Goal: Transaction & Acquisition: Book appointment/travel/reservation

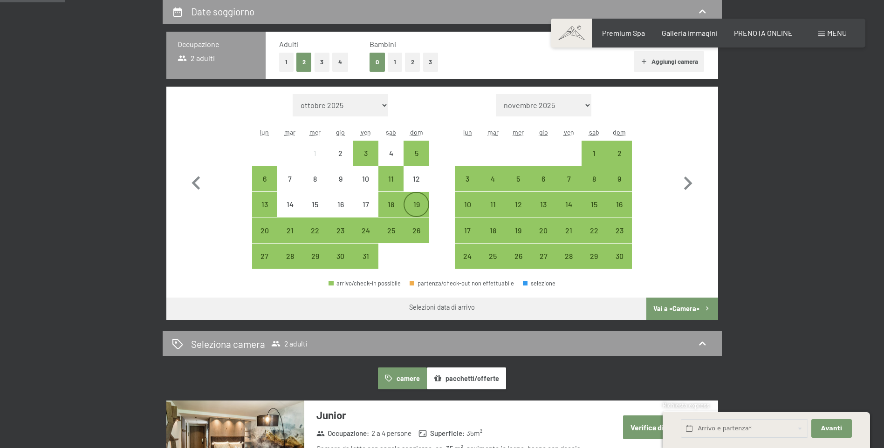
scroll to position [233, 0]
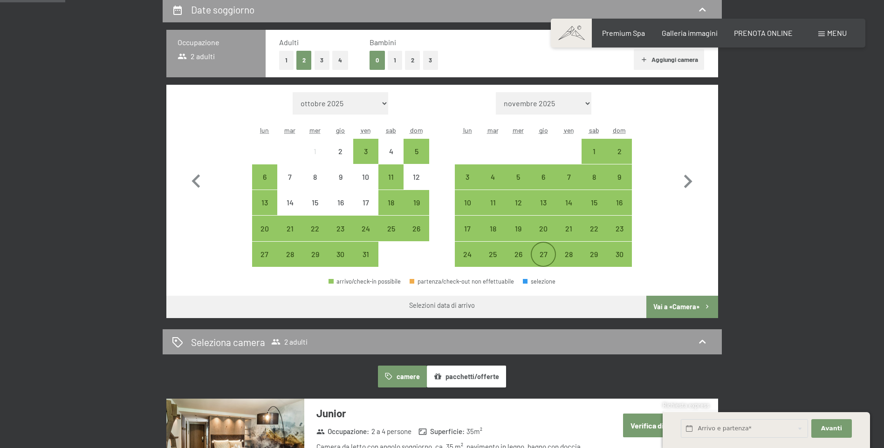
click at [550, 251] on div "27" at bounding box center [543, 262] width 23 height 23
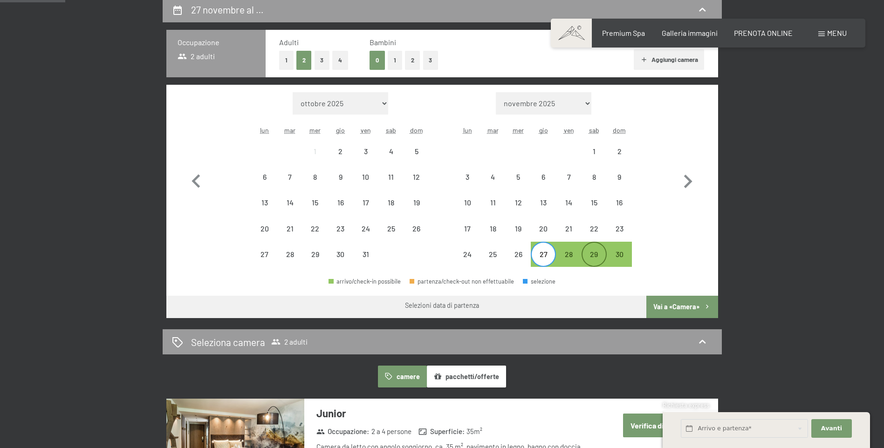
click at [596, 245] on div "29" at bounding box center [594, 254] width 23 height 23
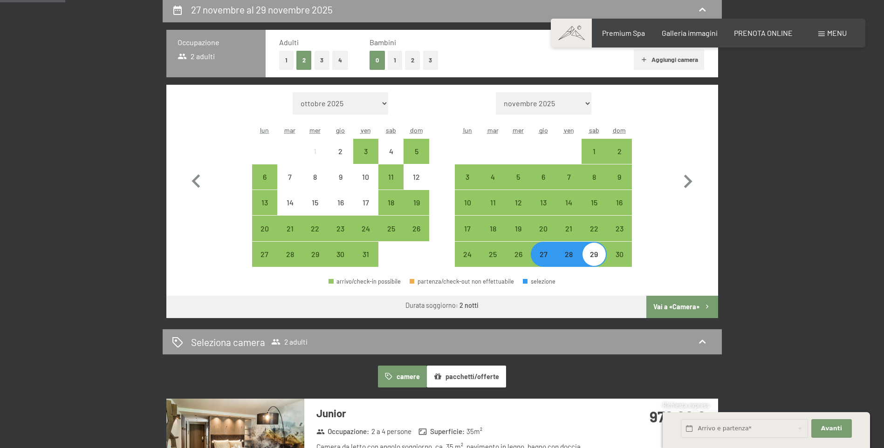
click at [696, 302] on button "Vai a «Camera»" at bounding box center [682, 307] width 71 height 22
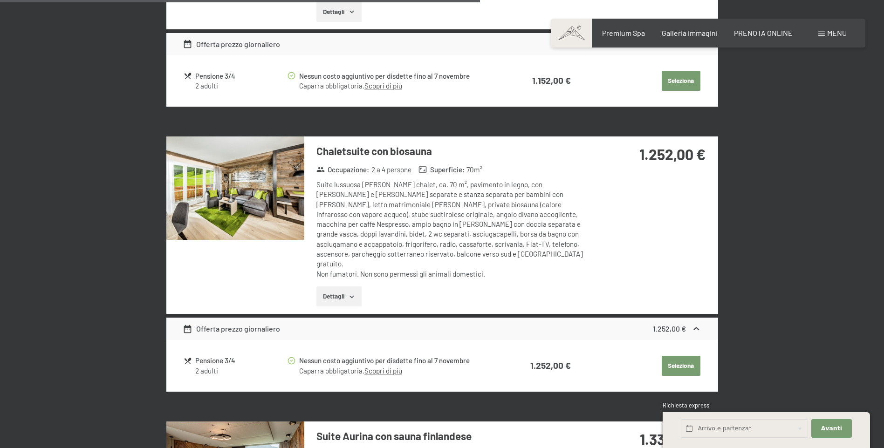
scroll to position [1209, 0]
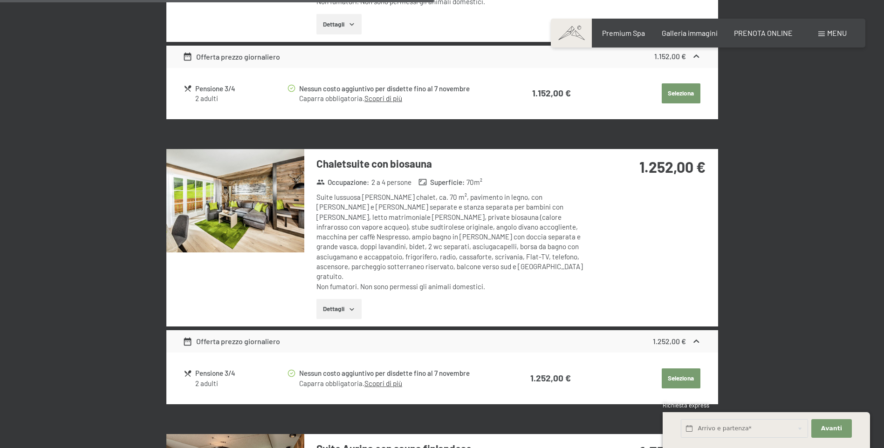
click at [348, 307] on button "Dettagli" at bounding box center [339, 309] width 45 height 21
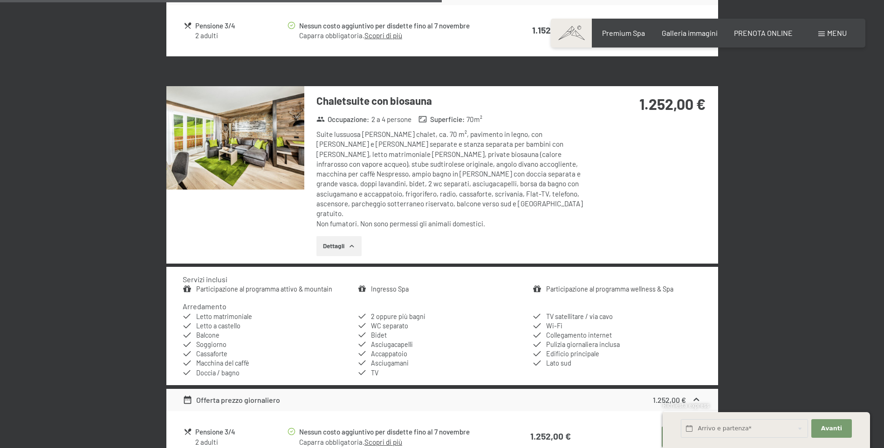
scroll to position [1255, 0]
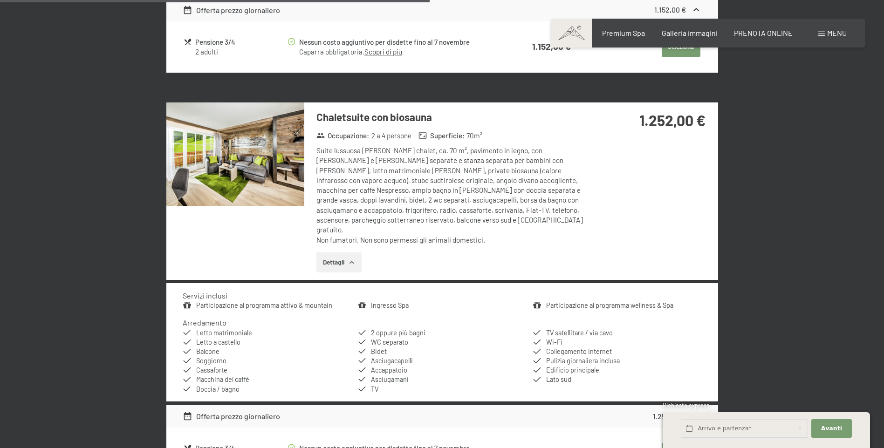
click at [244, 165] on img at bounding box center [235, 154] width 138 height 103
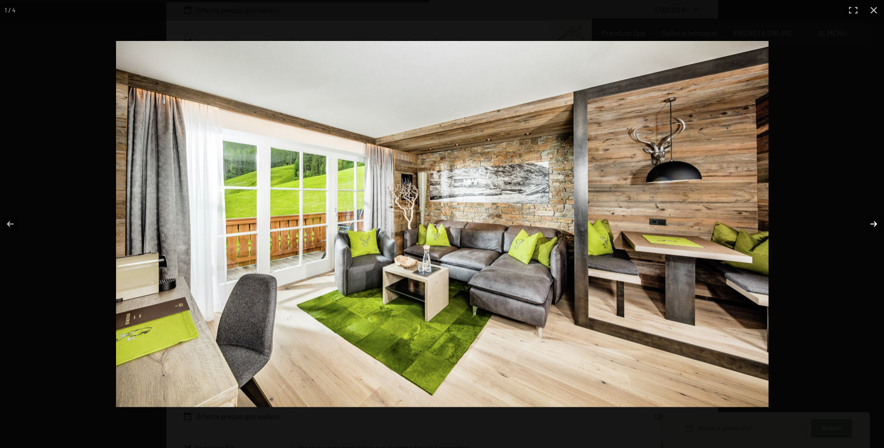
click at [871, 220] on button "button" at bounding box center [868, 224] width 33 height 47
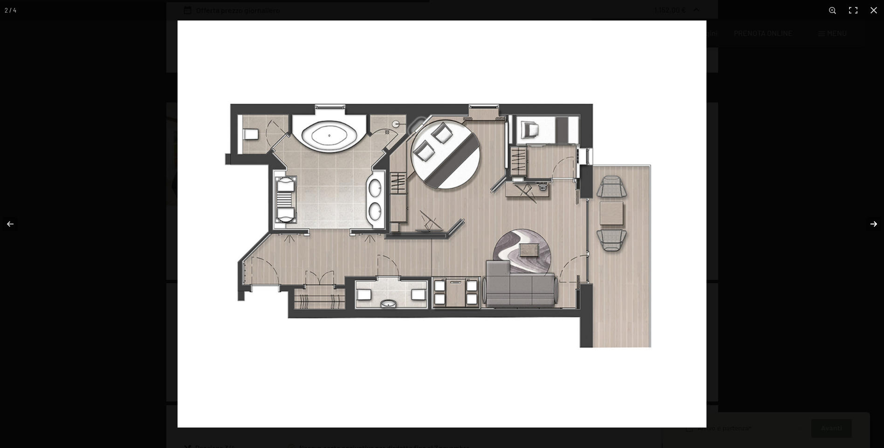
click at [876, 224] on button "button" at bounding box center [868, 224] width 33 height 47
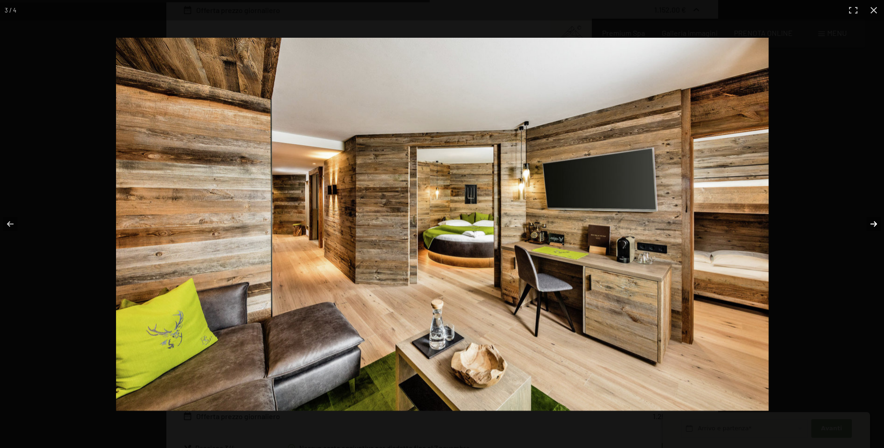
click at [876, 224] on button "button" at bounding box center [868, 224] width 33 height 47
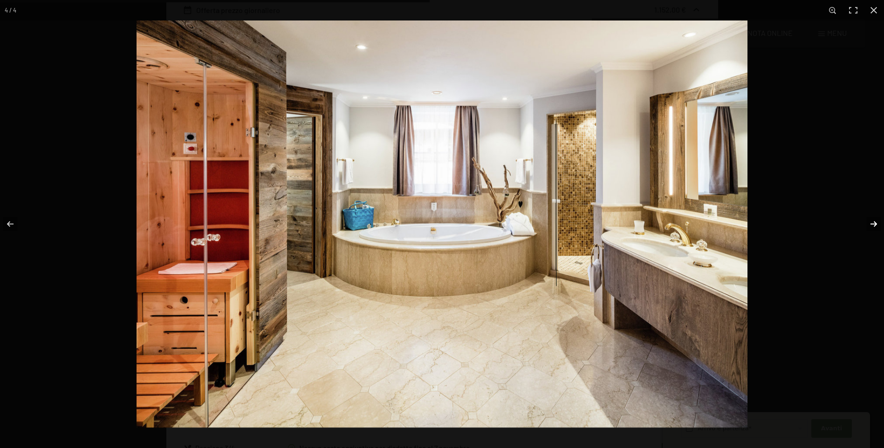
click at [876, 224] on button "button" at bounding box center [868, 224] width 33 height 47
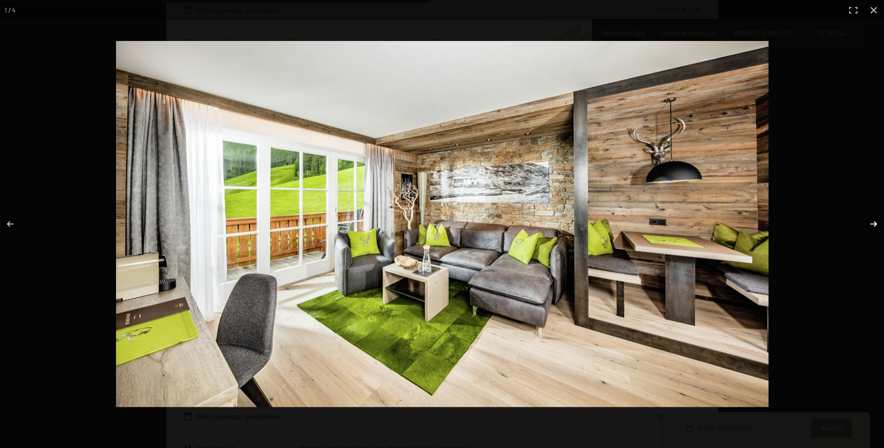
click at [876, 224] on button "button" at bounding box center [868, 224] width 33 height 47
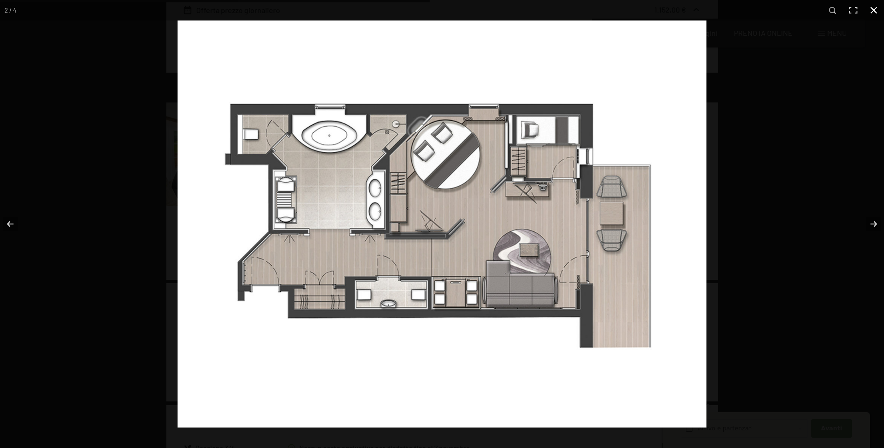
click at [874, 5] on button "button" at bounding box center [874, 10] width 21 height 21
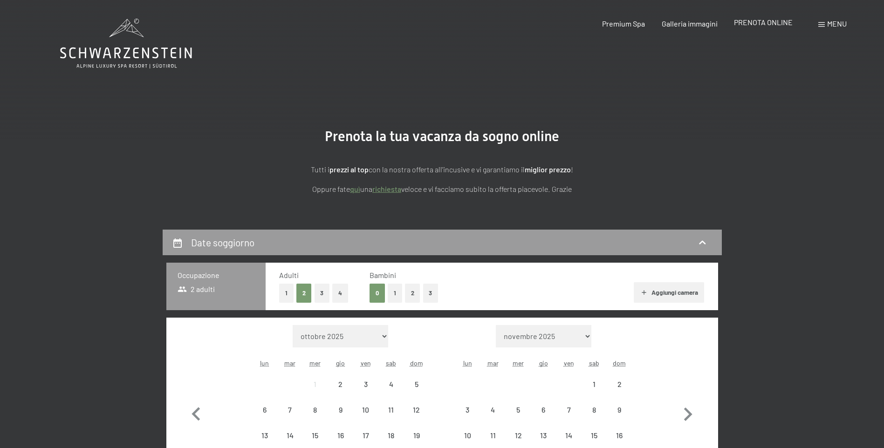
drag, startPoint x: 0, startPoint y: 0, endPoint x: 770, endPoint y: 24, distance: 770.5
click at [770, 24] on span "PRENOTA ONLINE" at bounding box center [763, 22] width 59 height 9
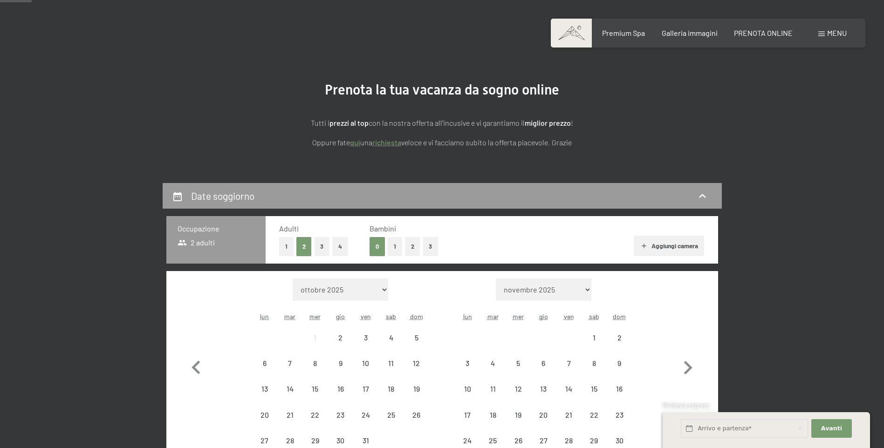
scroll to position [140, 0]
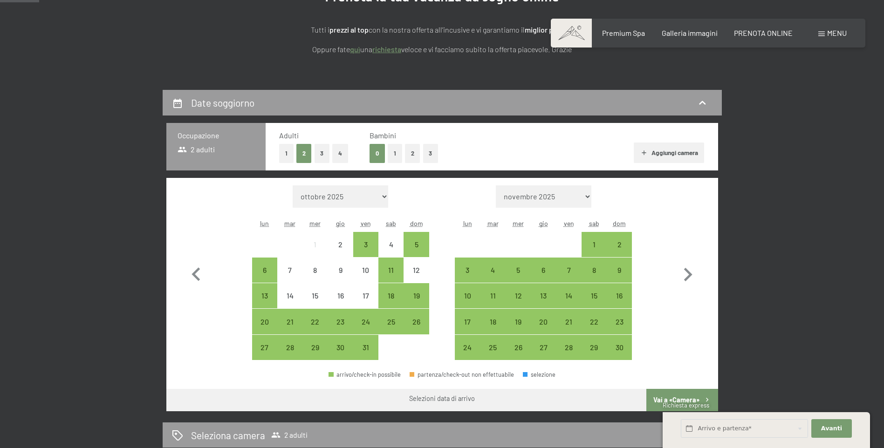
click at [428, 154] on button "3" at bounding box center [430, 153] width 15 height 19
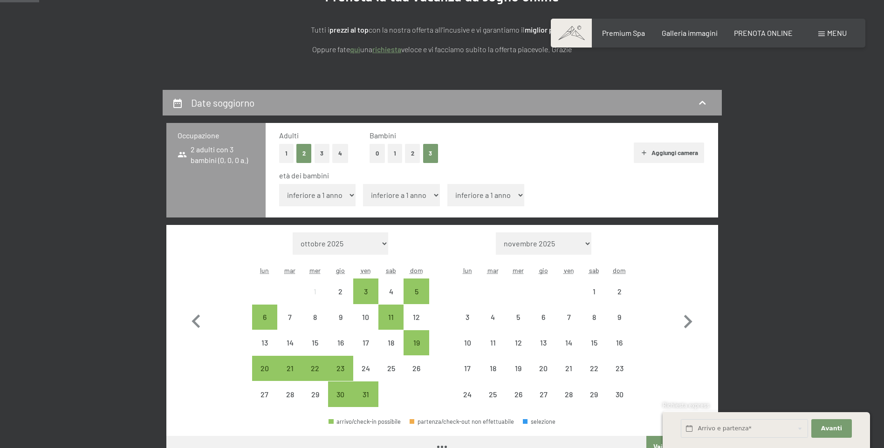
click at [482, 193] on select "inferiore a 1 anno 1 anno 2 anni 3 anni 4 anni 5 anni 6 anni 7 anni 8 anni 9 an…" at bounding box center [486, 195] width 77 height 22
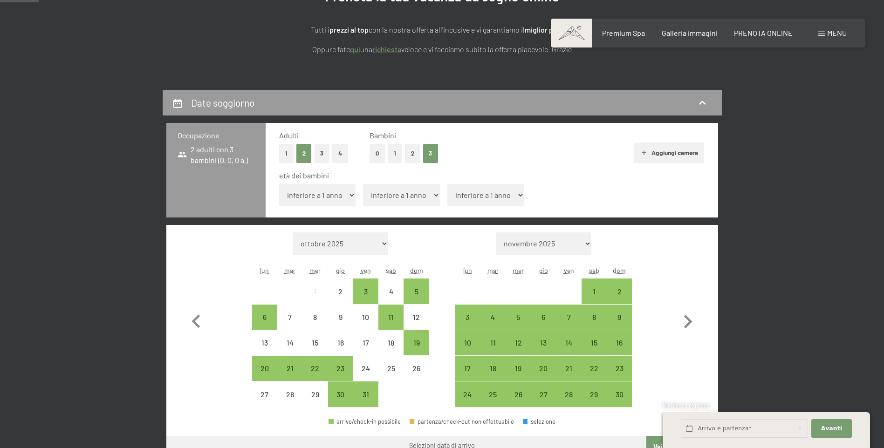
click at [321, 158] on button "3" at bounding box center [322, 153] width 15 height 19
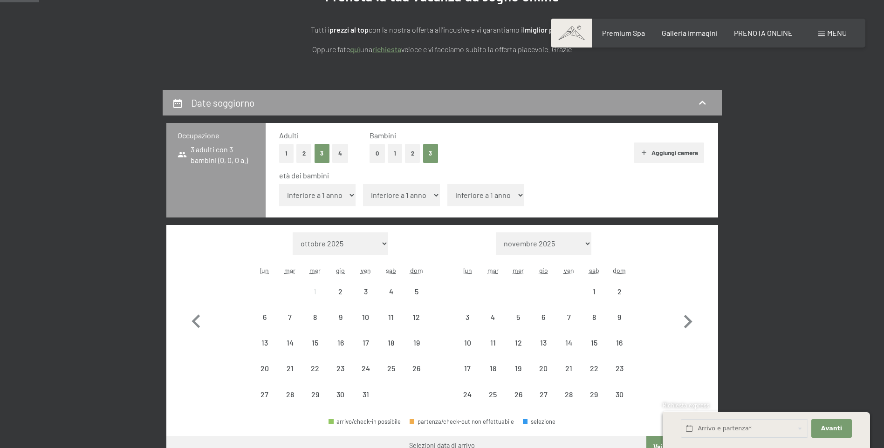
click at [409, 152] on button "2" at bounding box center [412, 153] width 15 height 19
click at [316, 199] on select "inferiore a 1 anno 1 anno 2 anni 3 anni 4 anni 5 anni 6 anni 7 anni 8 anni 9 an…" at bounding box center [317, 195] width 77 height 22
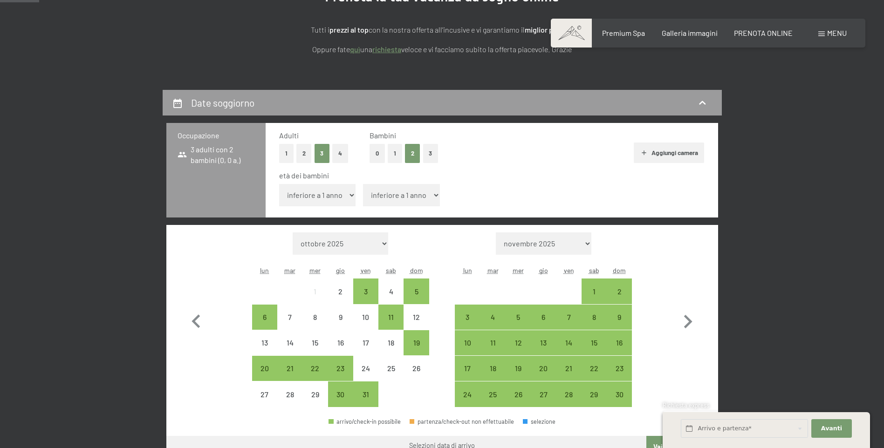
select select "9"
click at [279, 184] on select "inferiore a 1 anno 1 anno 2 anni 3 anni 4 anni 5 anni 6 anni 7 anni 8 anni 9 an…" at bounding box center [317, 195] width 77 height 22
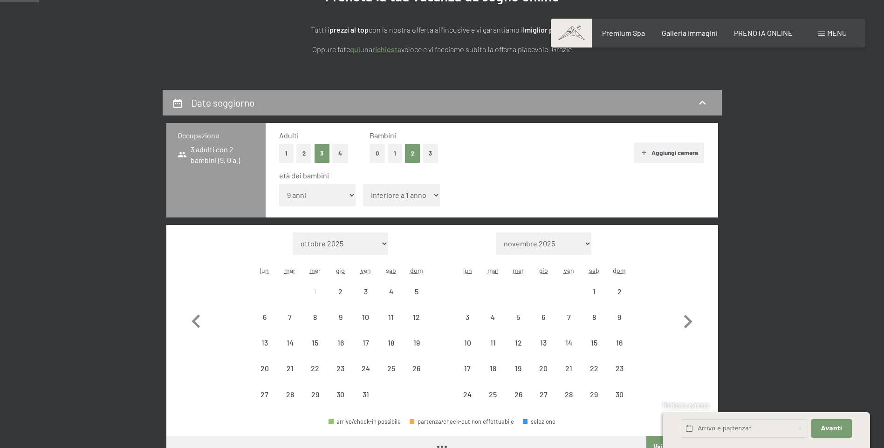
click at [397, 198] on select "inferiore a 1 anno 1 anno 2 anni 3 anni 4 anni 5 anni 6 anni 7 anni 8 anni 9 an…" at bounding box center [401, 195] width 77 height 22
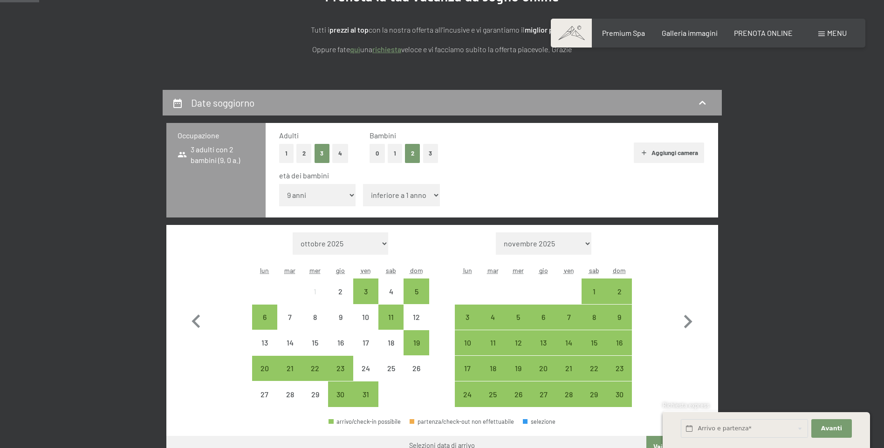
select select "15"
click at [363, 184] on select "inferiore a 1 anno 1 anno 2 anni 3 anni 4 anni 5 anni 6 anni 7 anni 8 anni 9 an…" at bounding box center [401, 195] width 77 height 22
drag, startPoint x: 391, startPoint y: 405, endPoint x: 593, endPoint y: 179, distance: 302.7
click at [593, 179] on div "età dei bambini" at bounding box center [488, 176] width 418 height 10
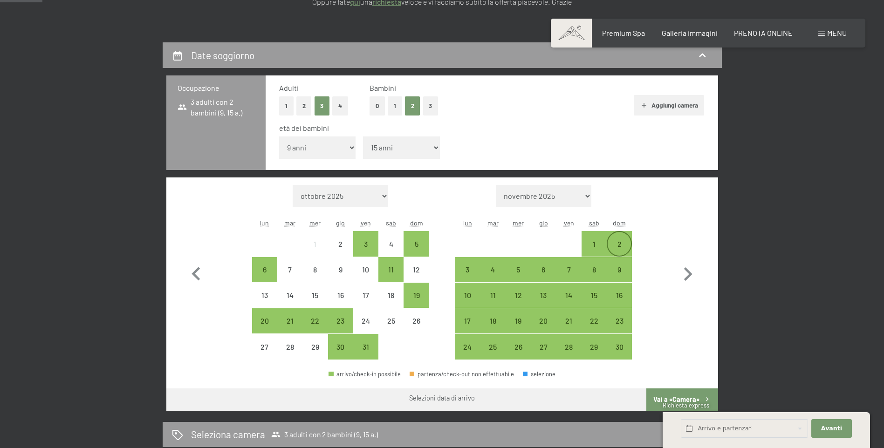
scroll to position [233, 0]
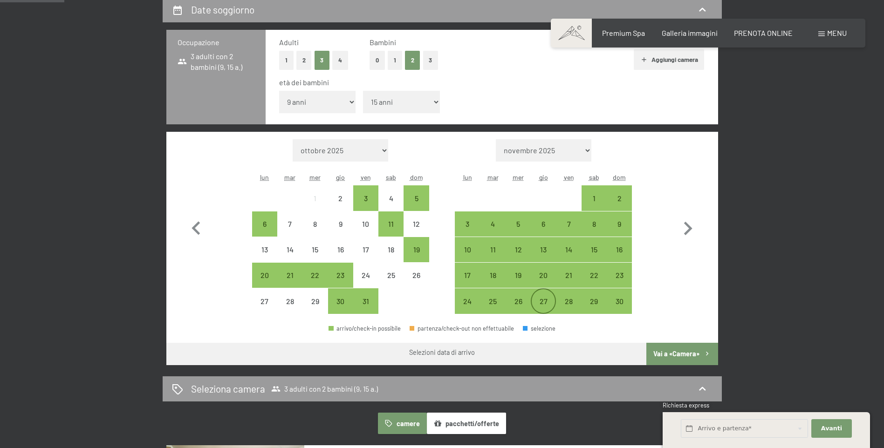
click at [539, 302] on div "27" at bounding box center [543, 309] width 23 height 23
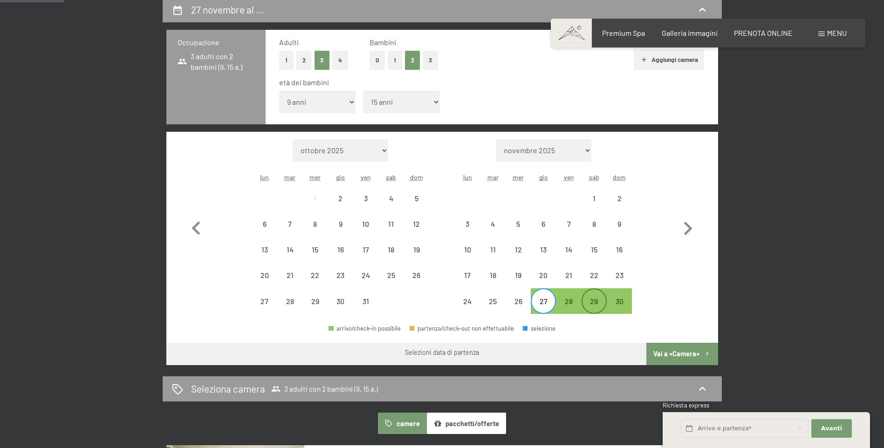
click at [599, 299] on div "29" at bounding box center [594, 309] width 23 height 23
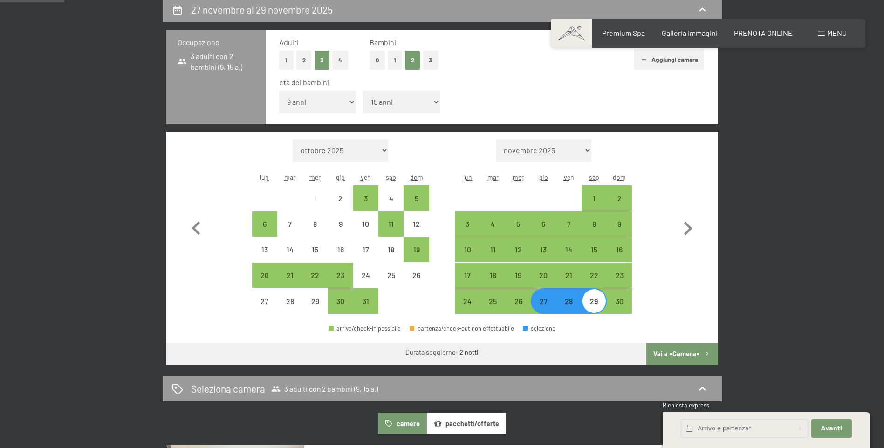
click at [672, 353] on button "Vai a «Camera»" at bounding box center [682, 354] width 71 height 22
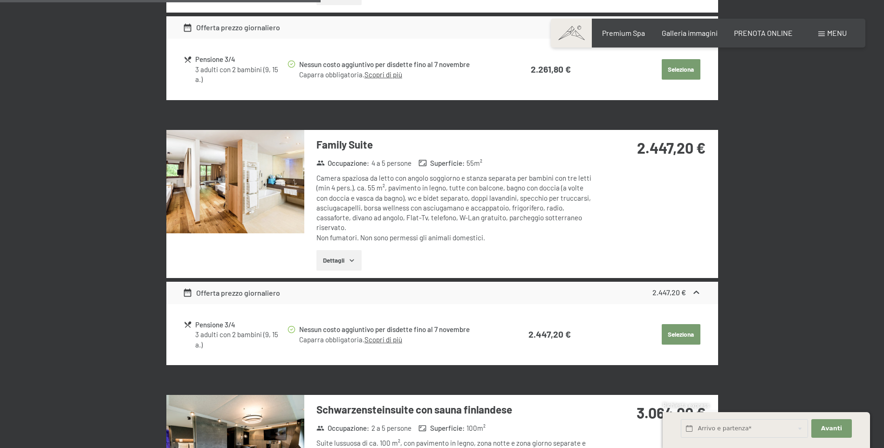
scroll to position [556, 0]
